Goal: Transaction & Acquisition: Purchase product/service

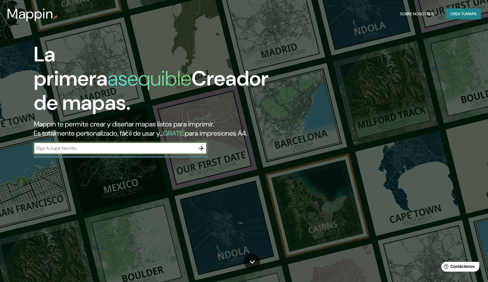
click at [163, 150] on input "text" at bounding box center [114, 148] width 161 height 7
type input "chiclayo"
click at [203, 147] on icon "button" at bounding box center [200, 148] width 7 height 7
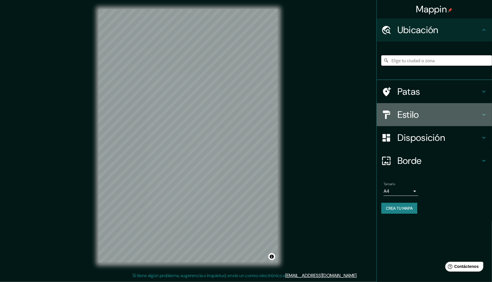
click at [426, 118] on h4 "Estilo" at bounding box center [438, 115] width 83 height 12
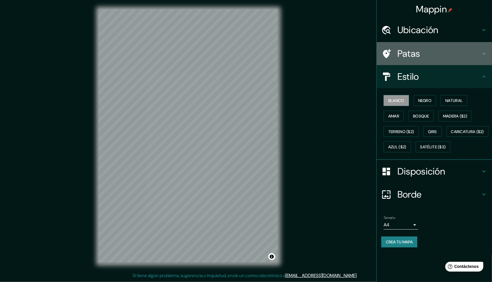
click at [444, 50] on h4 "Patas" at bounding box center [438, 54] width 83 height 12
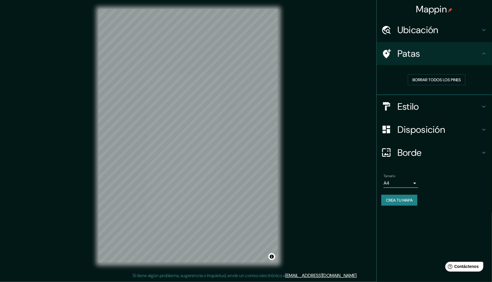
click at [444, 50] on h4 "Patas" at bounding box center [438, 54] width 83 height 12
click at [427, 105] on h4 "Estilo" at bounding box center [438, 107] width 83 height 12
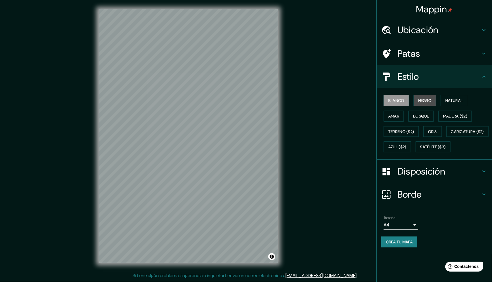
click at [424, 102] on font "Negro" at bounding box center [425, 100] width 14 height 5
click at [436, 131] on font "Gris" at bounding box center [432, 131] width 9 height 5
click at [406, 147] on font "Azul ($2)" at bounding box center [397, 147] width 18 height 5
click at [390, 100] on font "Blanco" at bounding box center [396, 100] width 16 height 5
click at [428, 101] on font "Negro" at bounding box center [425, 100] width 14 height 5
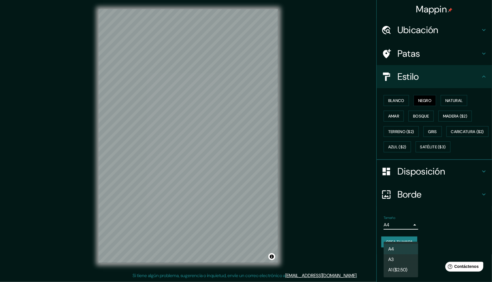
click at [414, 240] on body "Mappin Ubicación Patas Estilo Blanco Negro Natural [PERSON_NAME] ($2) Terreno (…" at bounding box center [246, 141] width 492 height 282
click at [400, 262] on li "A3" at bounding box center [401, 260] width 35 height 11
type input "a4"
